Goal: Information Seeking & Learning: Learn about a topic

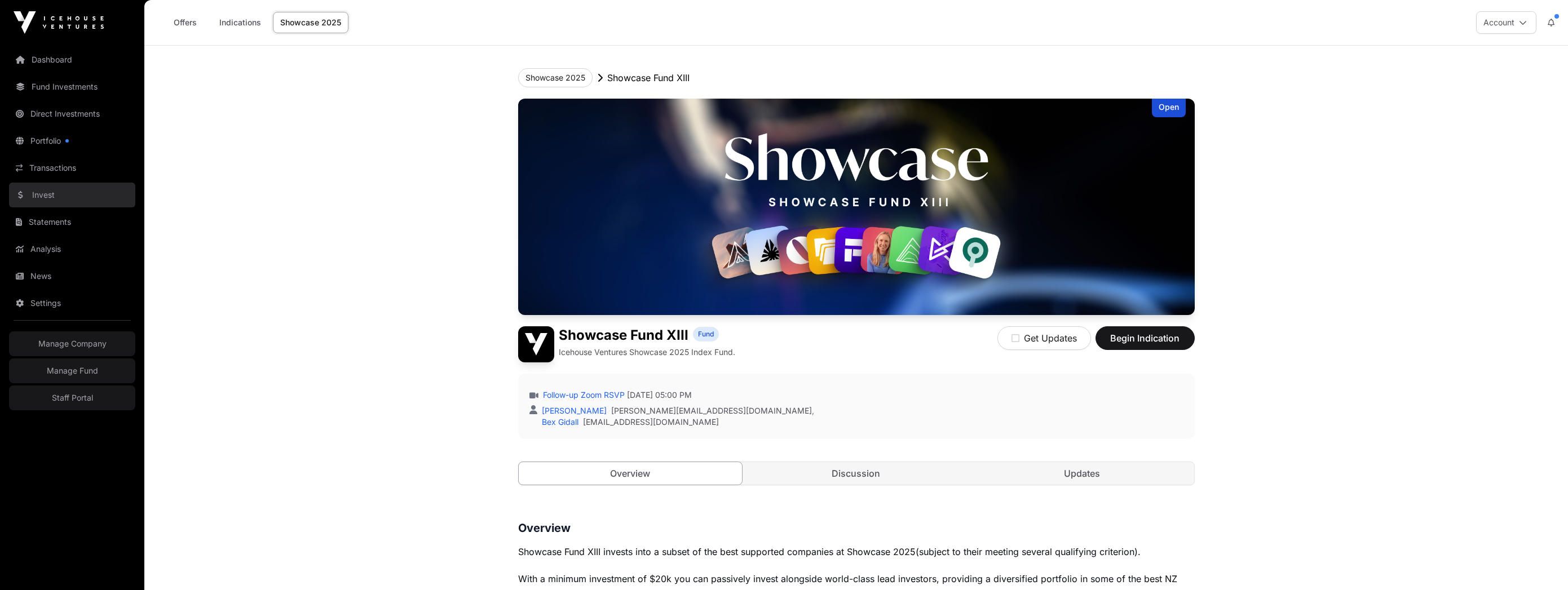
click at [56, 198] on link "Invest" at bounding box center [72, 194] width 126 height 24
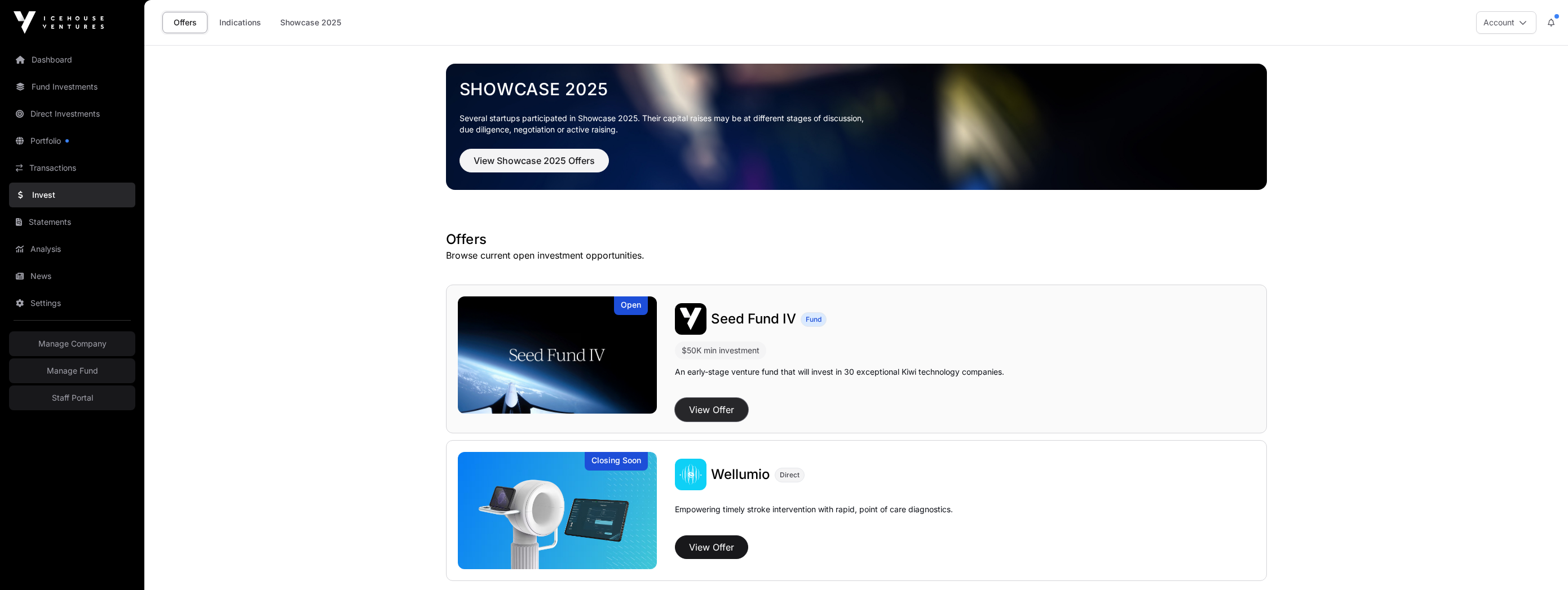
click at [719, 407] on button "View Offer" at bounding box center [711, 410] width 73 height 24
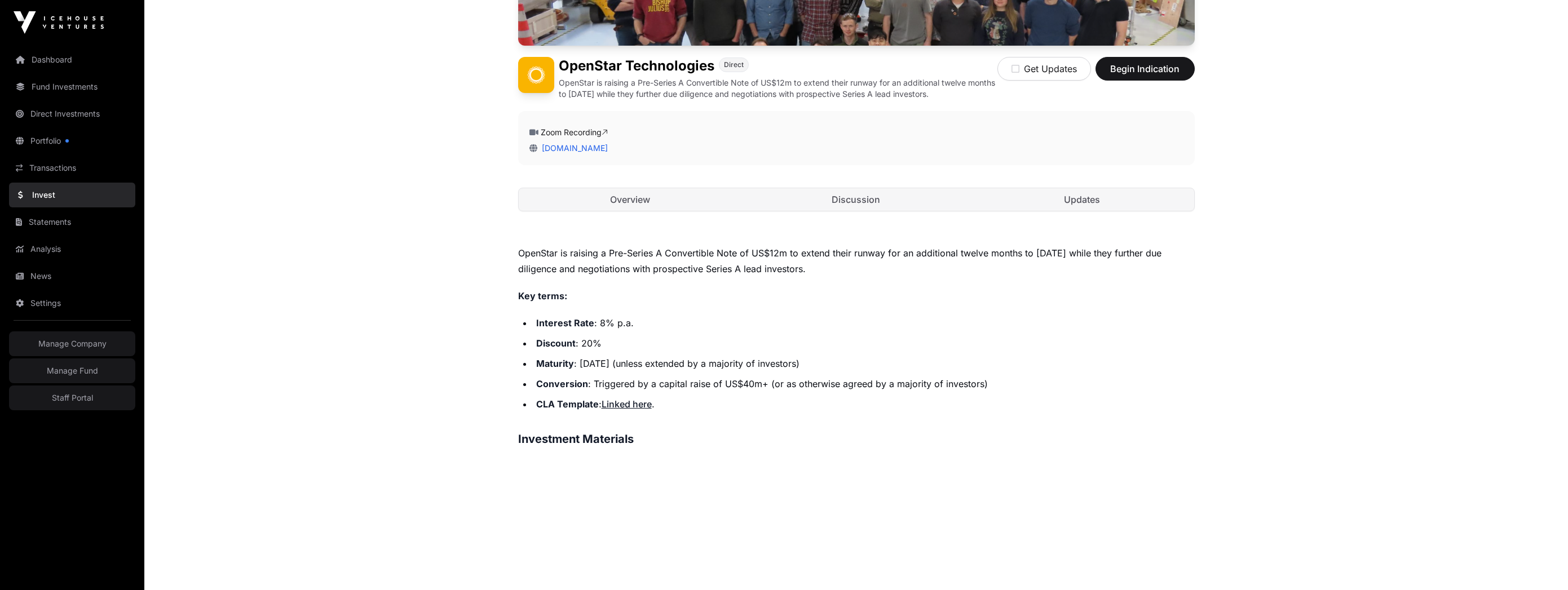
scroll to position [260, 0]
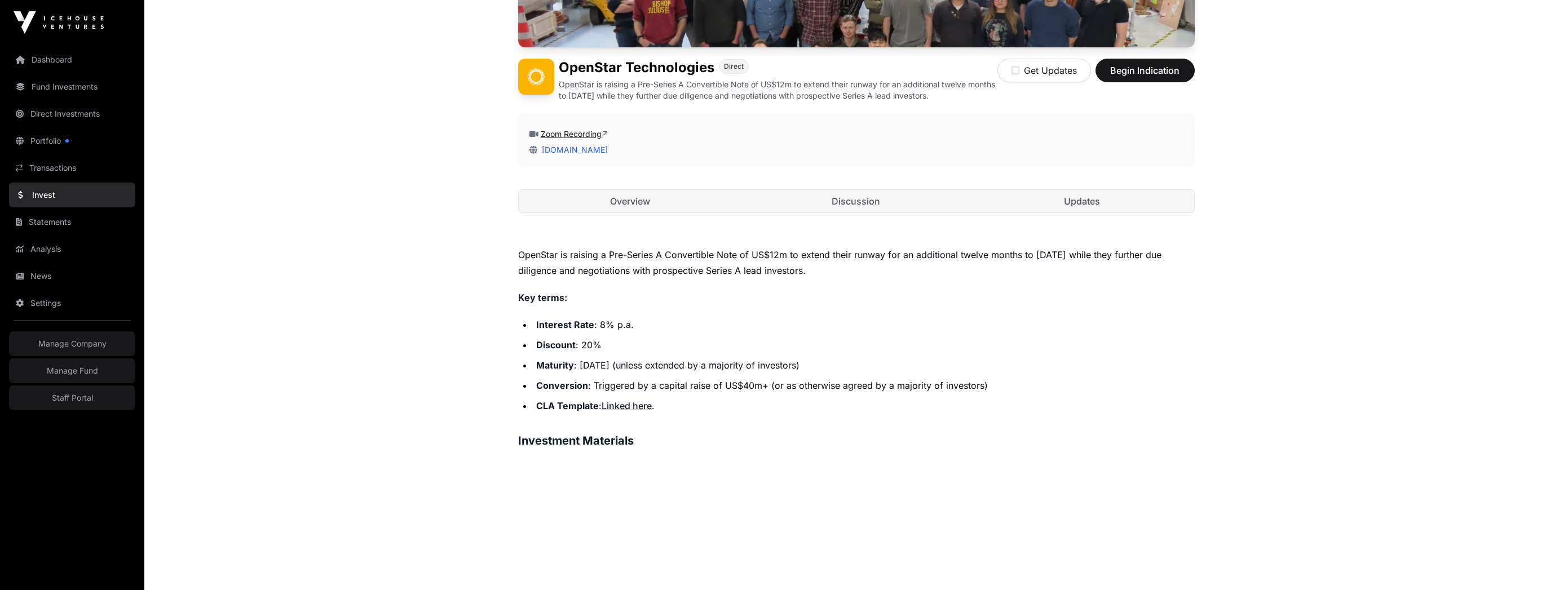
click at [582, 134] on link "Zoom Recording" at bounding box center [574, 133] width 67 height 9
